Goal: Information Seeking & Learning: Learn about a topic

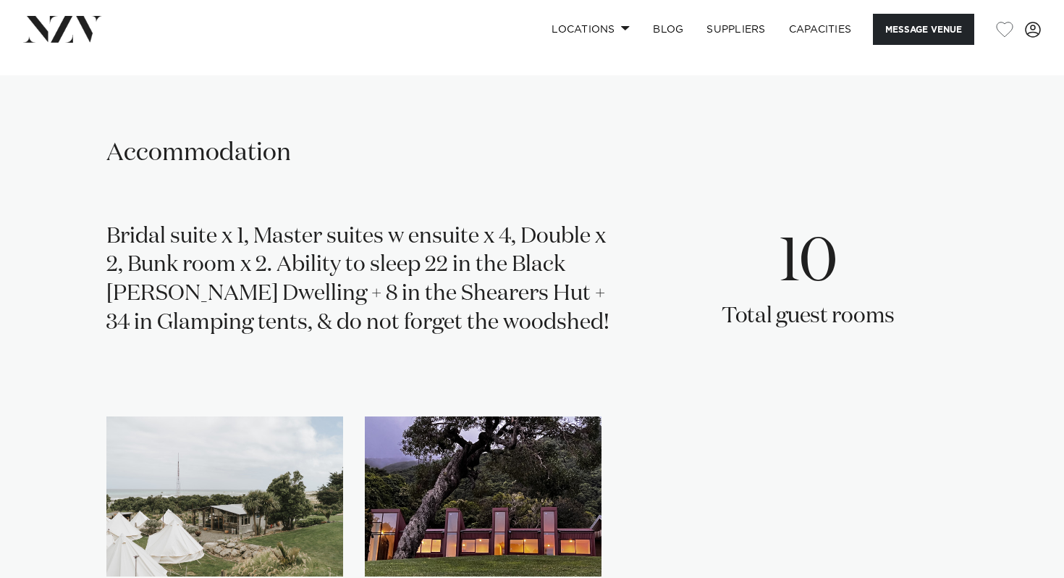
scroll to position [2111, 0]
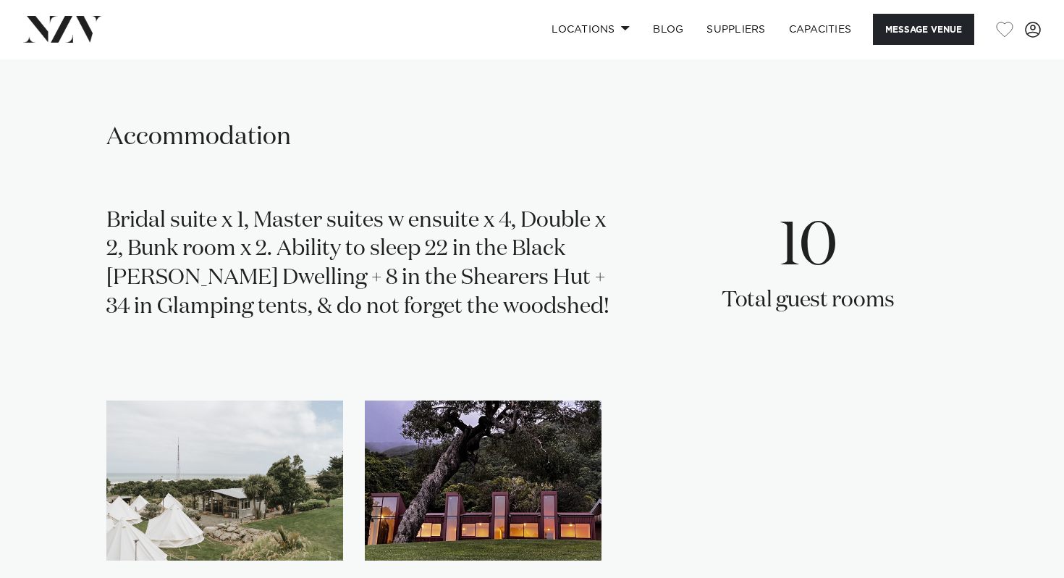
click at [243, 207] on div "Bridal suite x 1, Master suites w ensuite x 4, Double x 2, Bunk room x 2. Abili…" at bounding box center [362, 270] width 513 height 126
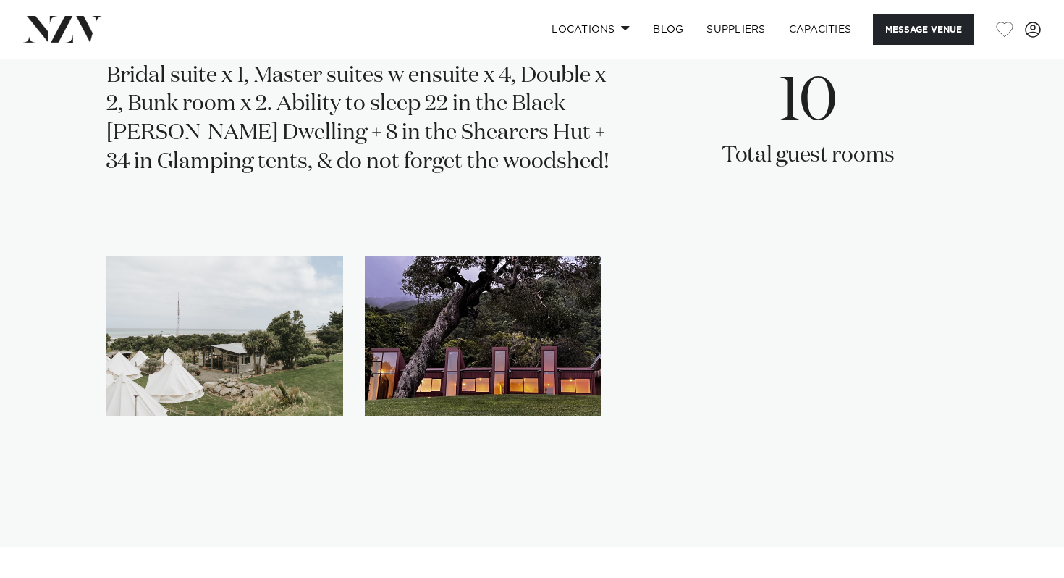
scroll to position [2330, 0]
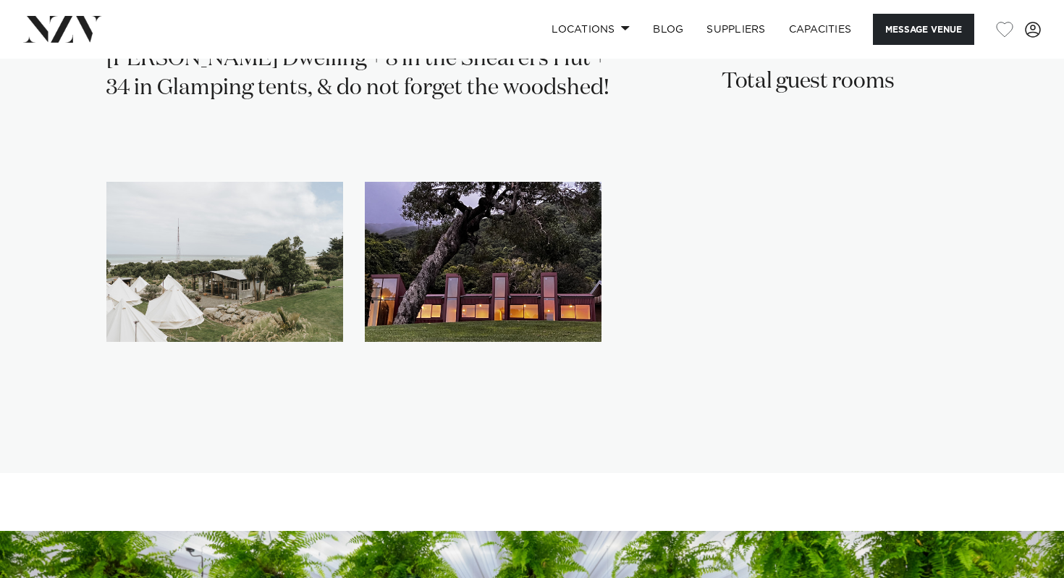
click at [219, 207] on img "1 / 2" at bounding box center [224, 262] width 237 height 160
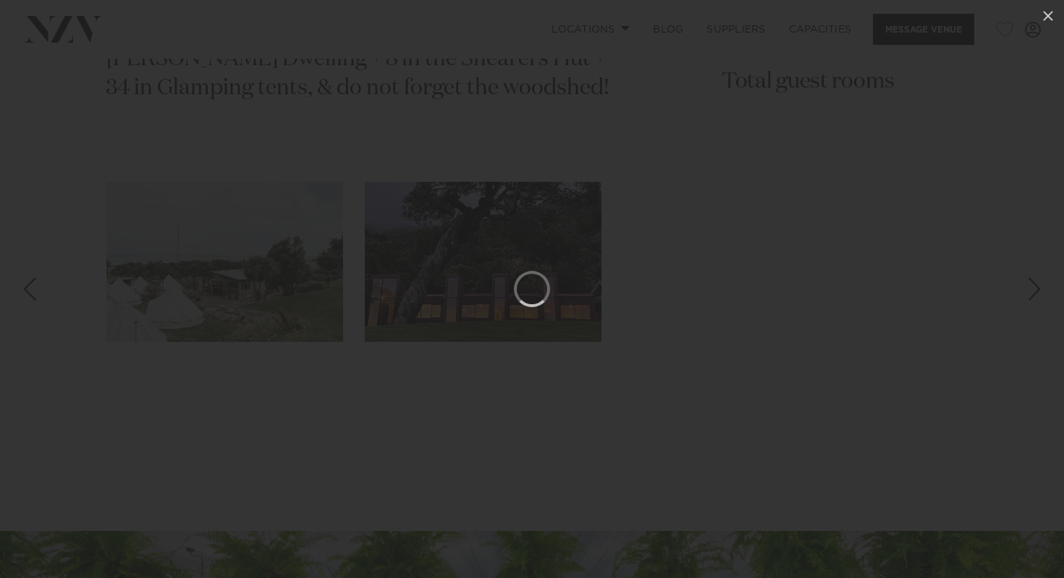
click at [944, 249] on div at bounding box center [532, 289] width 1064 height 578
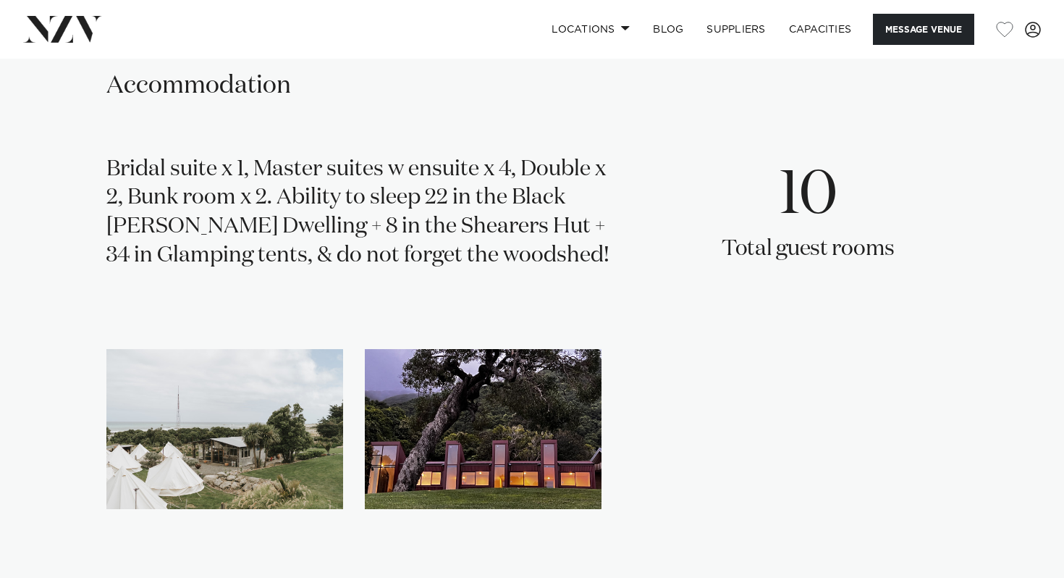
scroll to position [2162, 0]
click at [170, 393] on img "1 / 2" at bounding box center [224, 430] width 237 height 160
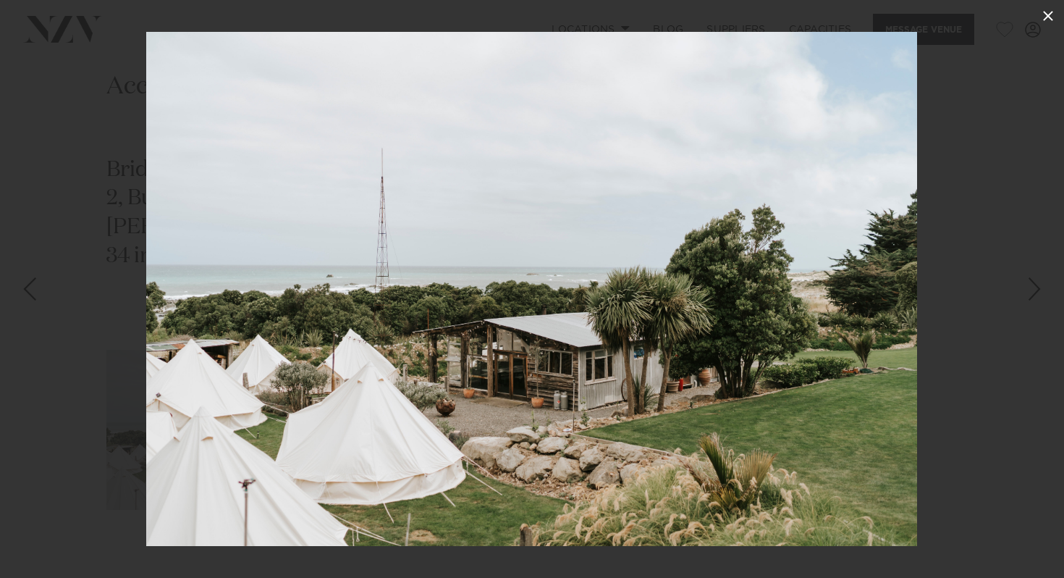
click at [1049, 15] on icon at bounding box center [1048, 16] width 10 height 10
